Goal: Task Accomplishment & Management: Use online tool/utility

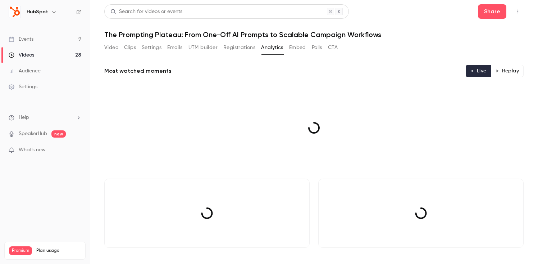
click at [240, 52] on button "Registrations" at bounding box center [239, 48] width 32 height 12
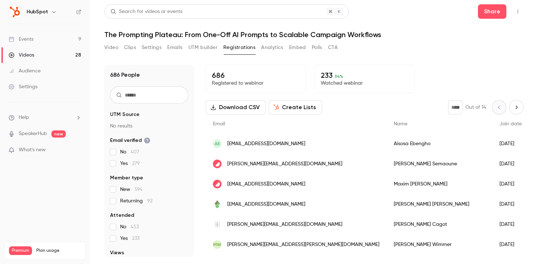
click at [114, 48] on button "Video" at bounding box center [111, 48] width 14 height 12
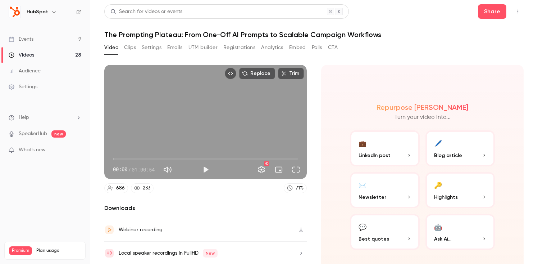
click at [299, 227] on icon "button" at bounding box center [301, 229] width 6 height 5
click at [296, 188] on div "71 %" at bounding box center [300, 188] width 8 height 8
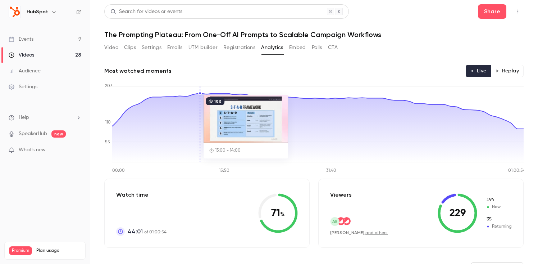
click at [114, 44] on button "Video" at bounding box center [111, 48] width 14 height 12
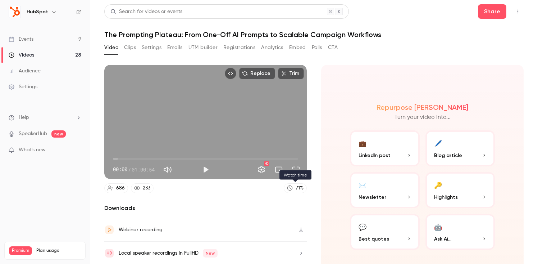
click at [299, 189] on div "71 %" at bounding box center [300, 188] width 8 height 8
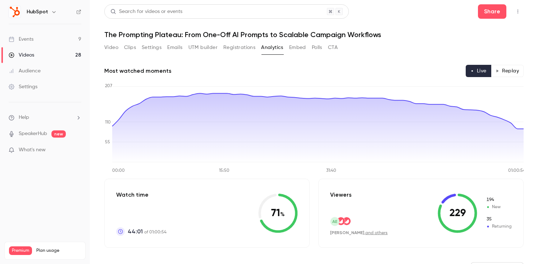
click at [504, 70] on button "Replay" at bounding box center [507, 71] width 33 height 12
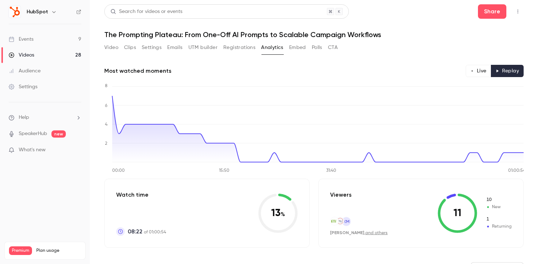
click at [481, 70] on button "Live" at bounding box center [479, 71] width 26 height 12
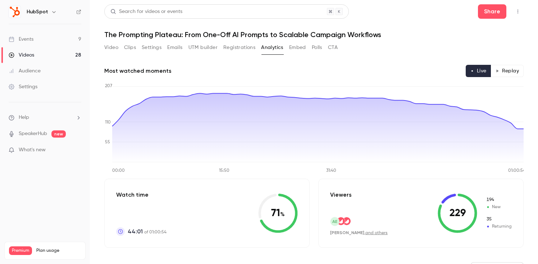
click at [113, 48] on button "Video" at bounding box center [111, 48] width 14 height 12
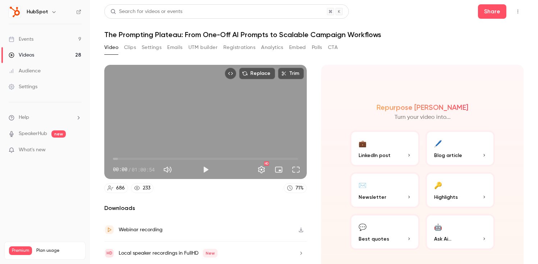
click at [345, 106] on div "Repurpose Ai Turn your video into... 💼 LinkedIn post 🖊️ Blog article ✉️ Newslet…" at bounding box center [422, 176] width 202 height 223
click at [397, 229] on button "💬 Best quotes" at bounding box center [385, 232] width 70 height 36
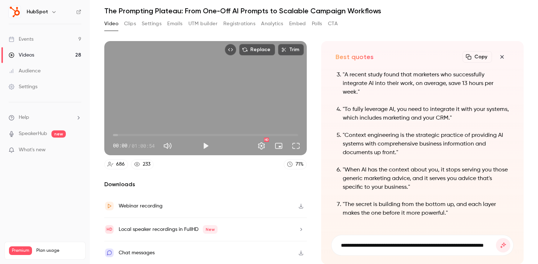
scroll to position [0, 35]
type input "**********"
click at [496, 238] on button "submit" at bounding box center [503, 245] width 14 height 14
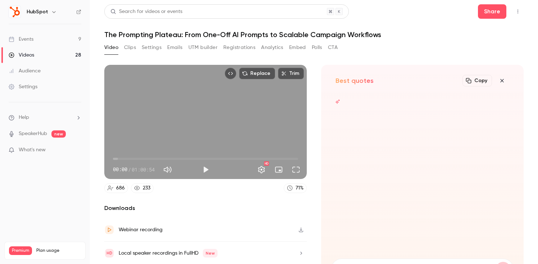
scroll to position [24, 0]
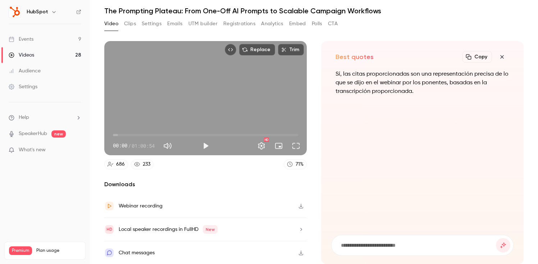
click at [502, 59] on icon "button" at bounding box center [502, 57] width 9 height 6
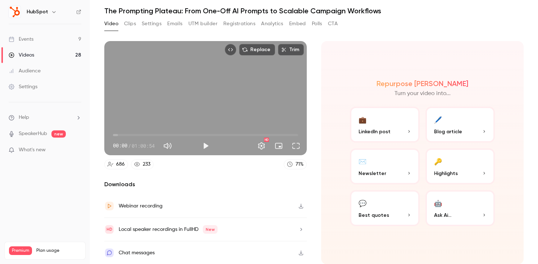
click at [366, 206] on button "💬 Best quotes" at bounding box center [385, 208] width 70 height 36
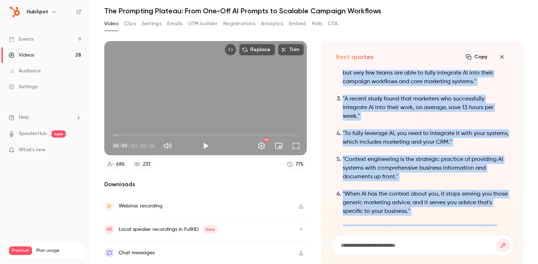
scroll to position [-87, 0]
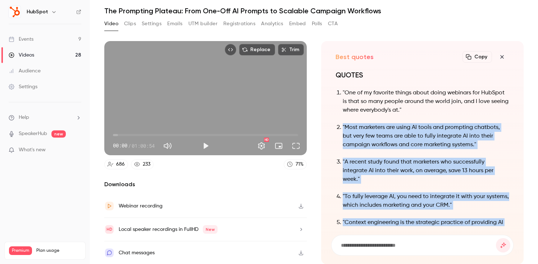
drag, startPoint x: 454, startPoint y: 211, endPoint x: 338, endPoint y: 128, distance: 143.5
click at [338, 128] on ol ""One of my favorite things about doing webinars for HubSpot is that so many peo…" at bounding box center [422, 196] width 174 height 216
copy ol ""Most marketers are using AI tools and prompting chatbots, but very few teams a…"
click at [502, 56] on icon "button" at bounding box center [501, 56] width 3 height 3
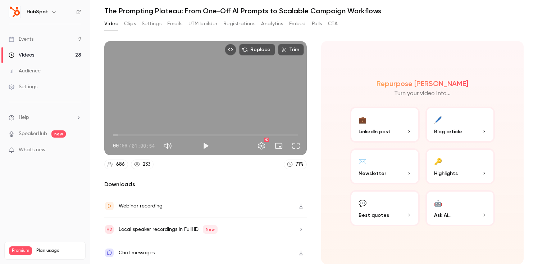
click at [443, 166] on button "🔑 Highlights" at bounding box center [460, 166] width 70 height 36
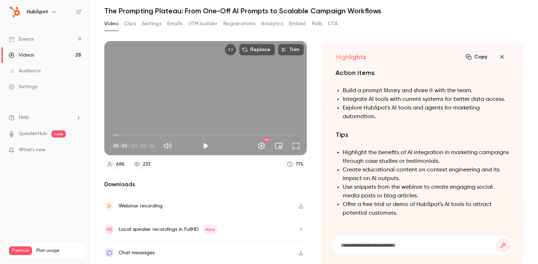
scroll to position [0, 0]
